Goal: Information Seeking & Learning: Check status

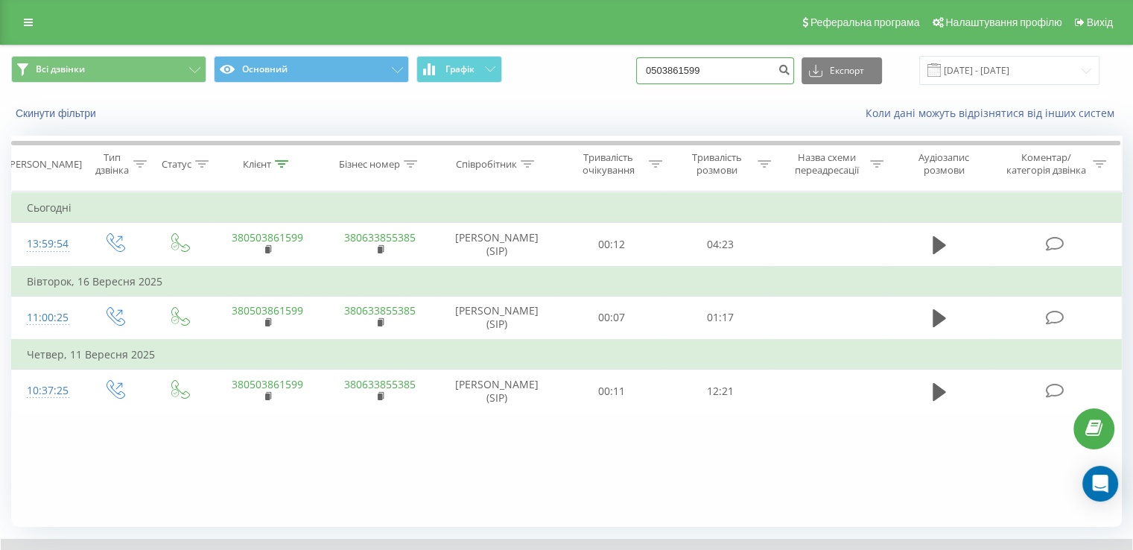
click at [699, 72] on input "0503861599" at bounding box center [715, 70] width 158 height 27
paste input "960074635"
type input "0960074635"
click at [790, 70] on icon "submit" at bounding box center [783, 67] width 13 height 9
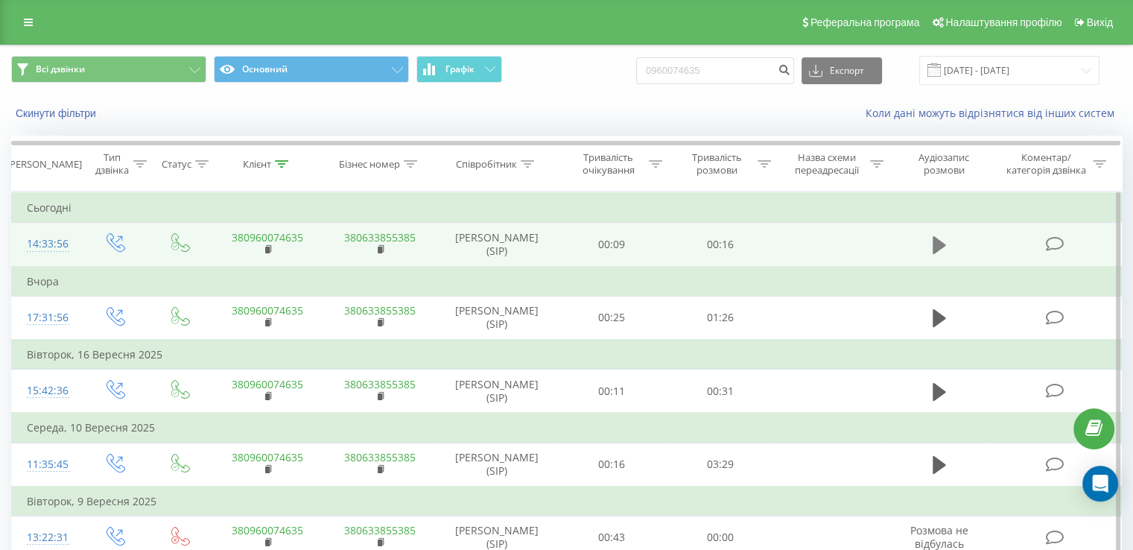
click at [939, 244] on icon at bounding box center [938, 245] width 13 height 18
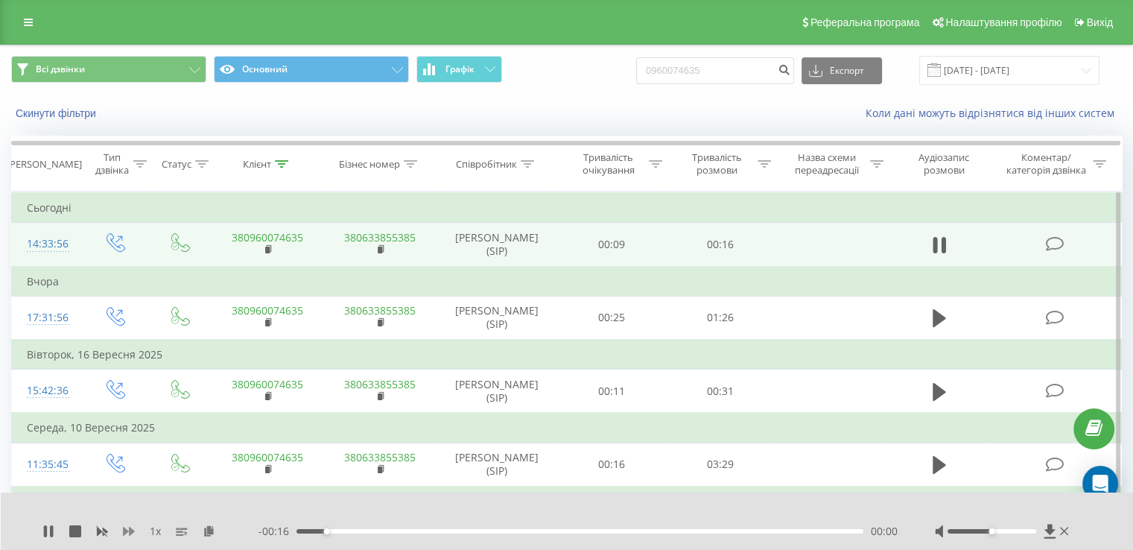
click at [123, 529] on icon at bounding box center [129, 531] width 12 height 12
click at [123, 528] on icon at bounding box center [129, 531] width 12 height 12
